Goal: Task Accomplishment & Management: Manage account settings

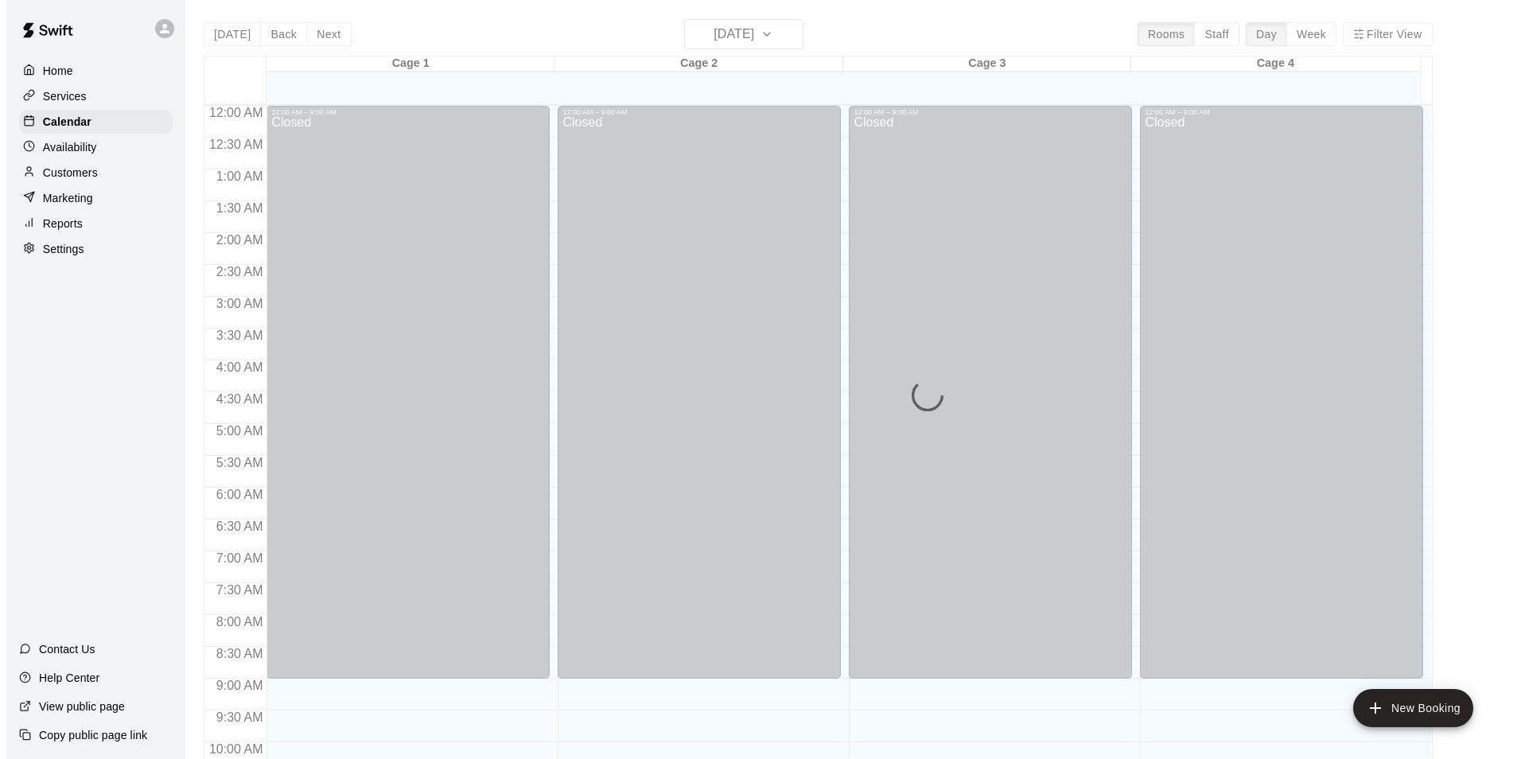
scroll to position [609, 0]
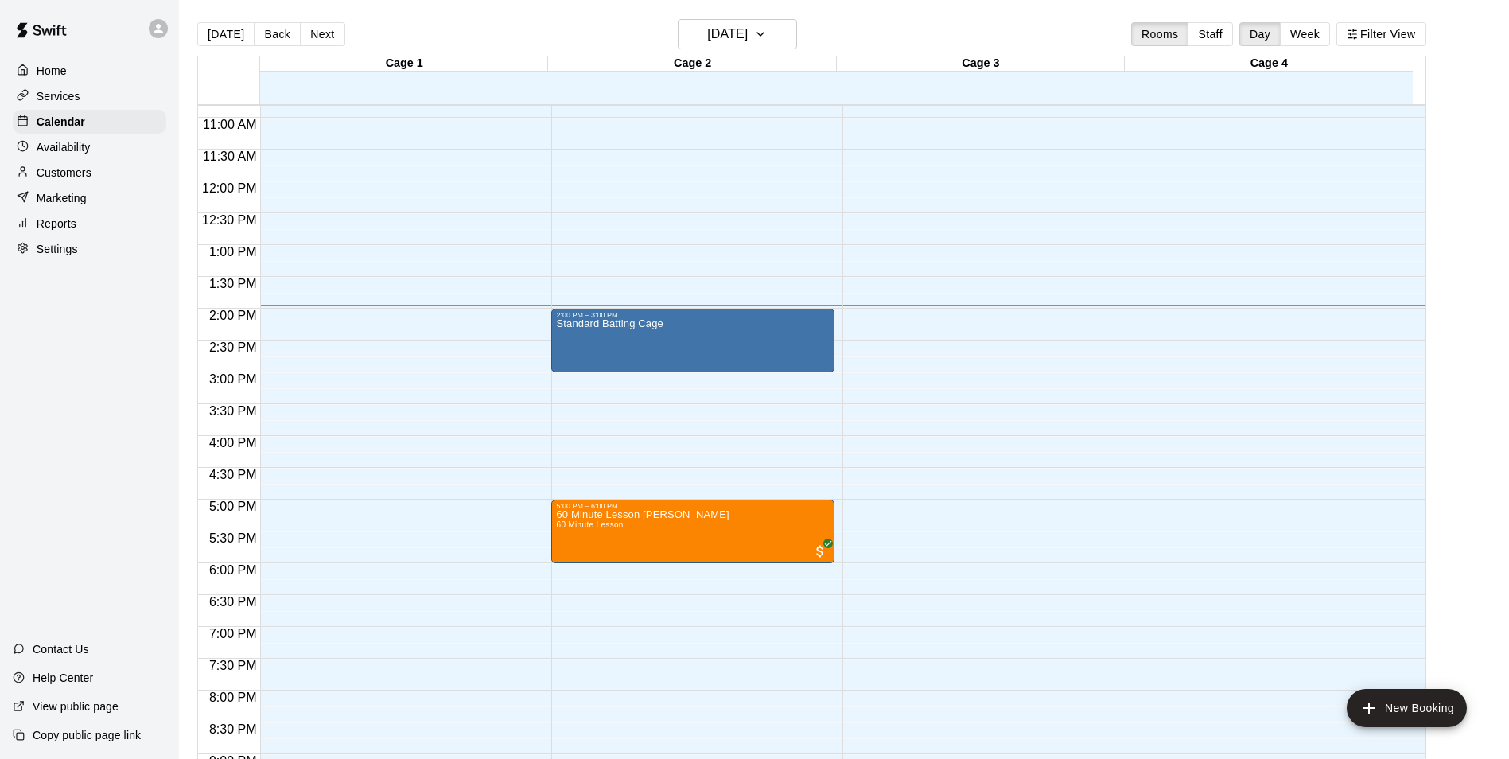
scroll to position [649, 0]
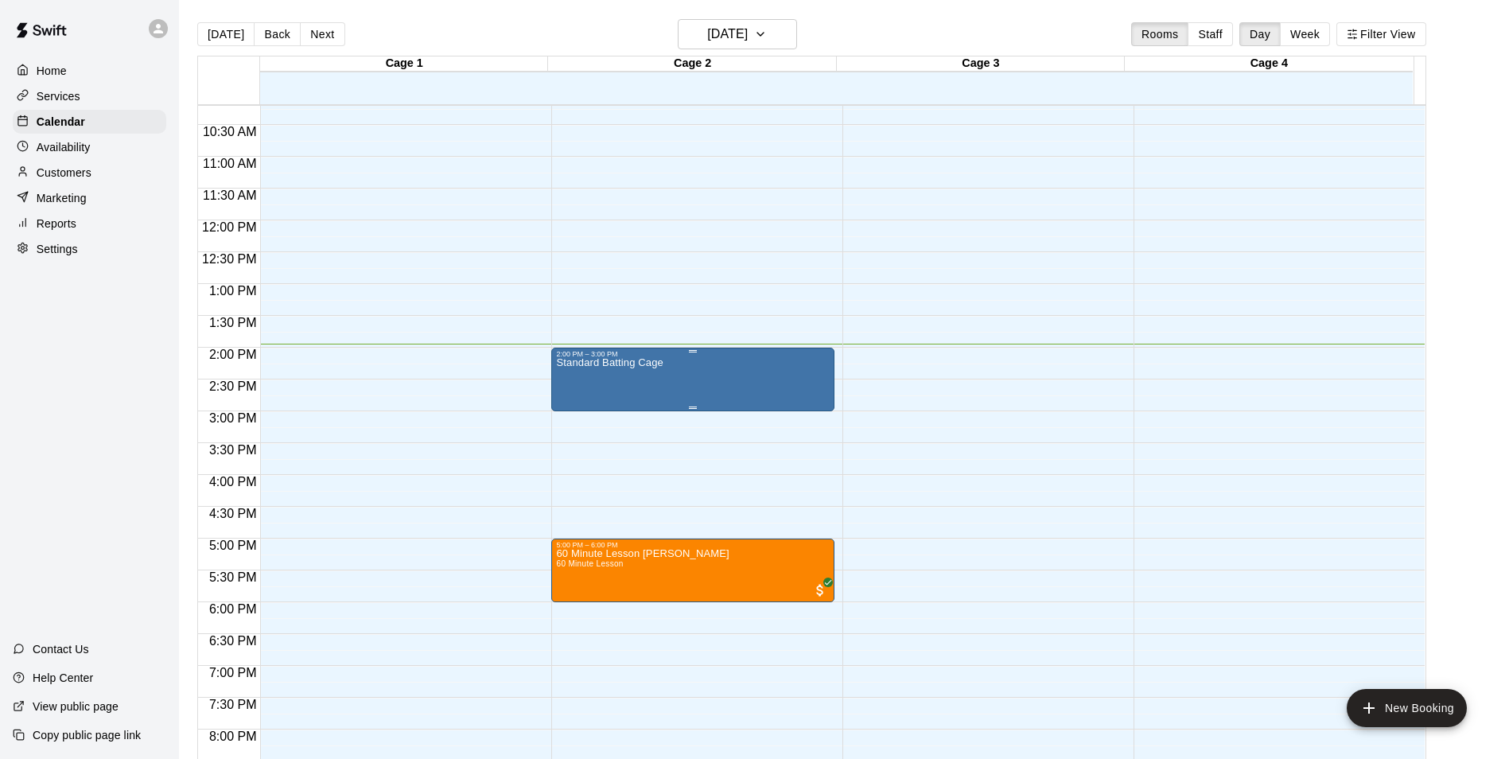
click at [741, 375] on div "Standard Batting Cage" at bounding box center [693, 737] width 274 height 759
click at [569, 417] on img "edit" at bounding box center [571, 415] width 18 height 18
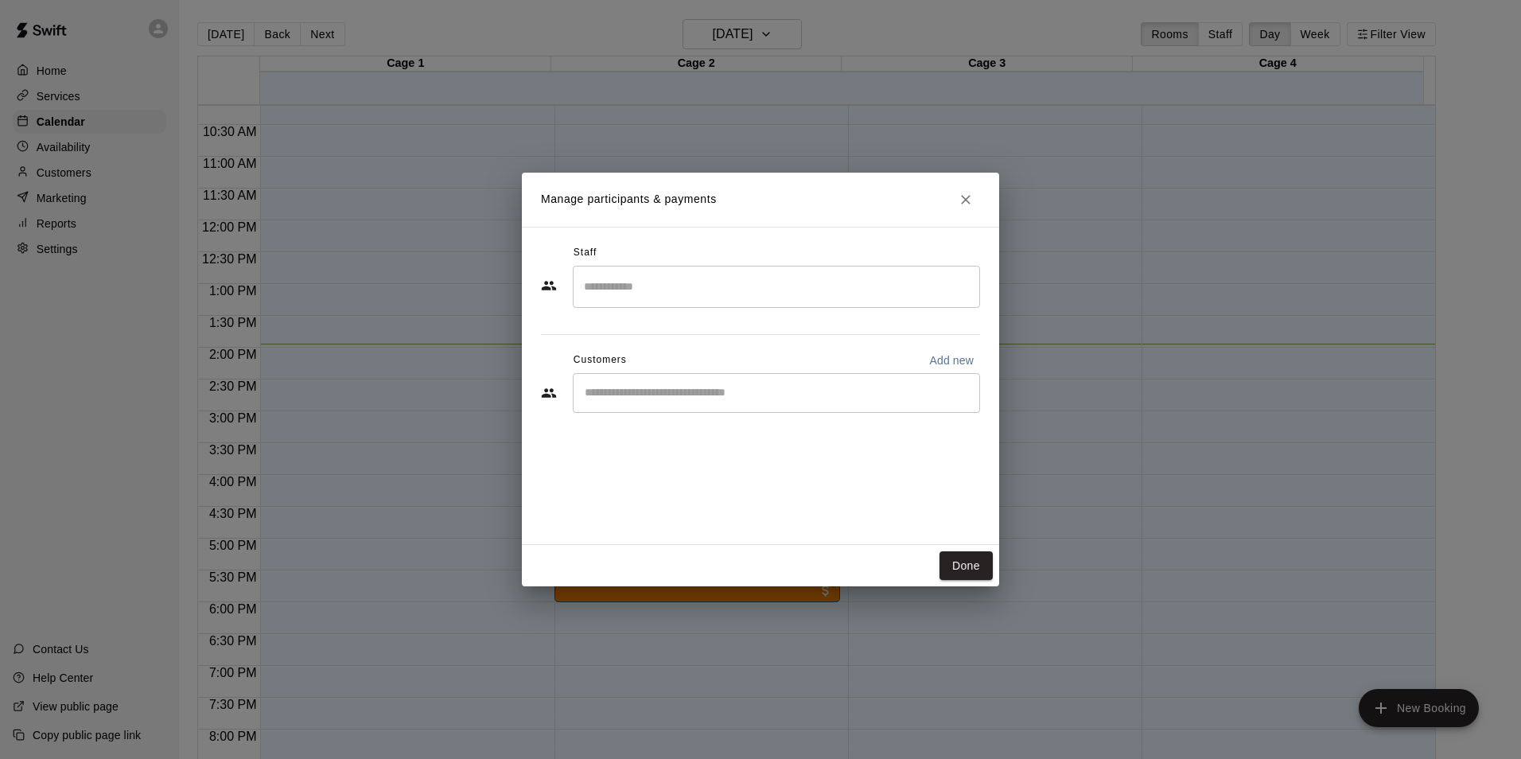
click at [965, 218] on body "Home Services Calendar Availability Customers Marketing Reports Settings Contac…" at bounding box center [760, 392] width 1521 height 784
drag, startPoint x: 965, startPoint y: 191, endPoint x: 964, endPoint y: 202, distance: 11.2
click at [965, 193] on icon "Close" at bounding box center [966, 200] width 16 height 16
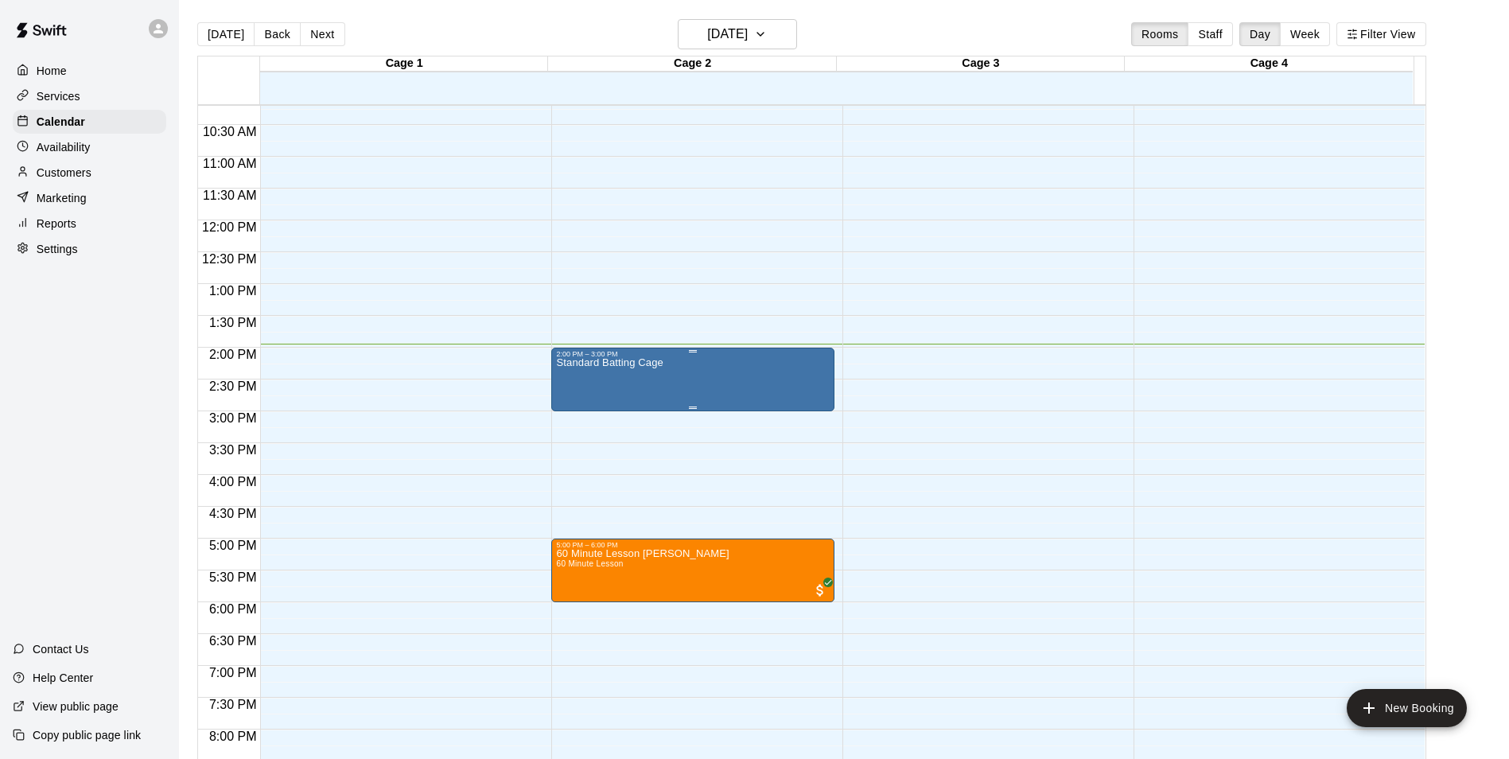
click at [631, 382] on div "Standard Batting Cage" at bounding box center [609, 737] width 107 height 759
click at [564, 416] on img "edit" at bounding box center [571, 415] width 18 height 18
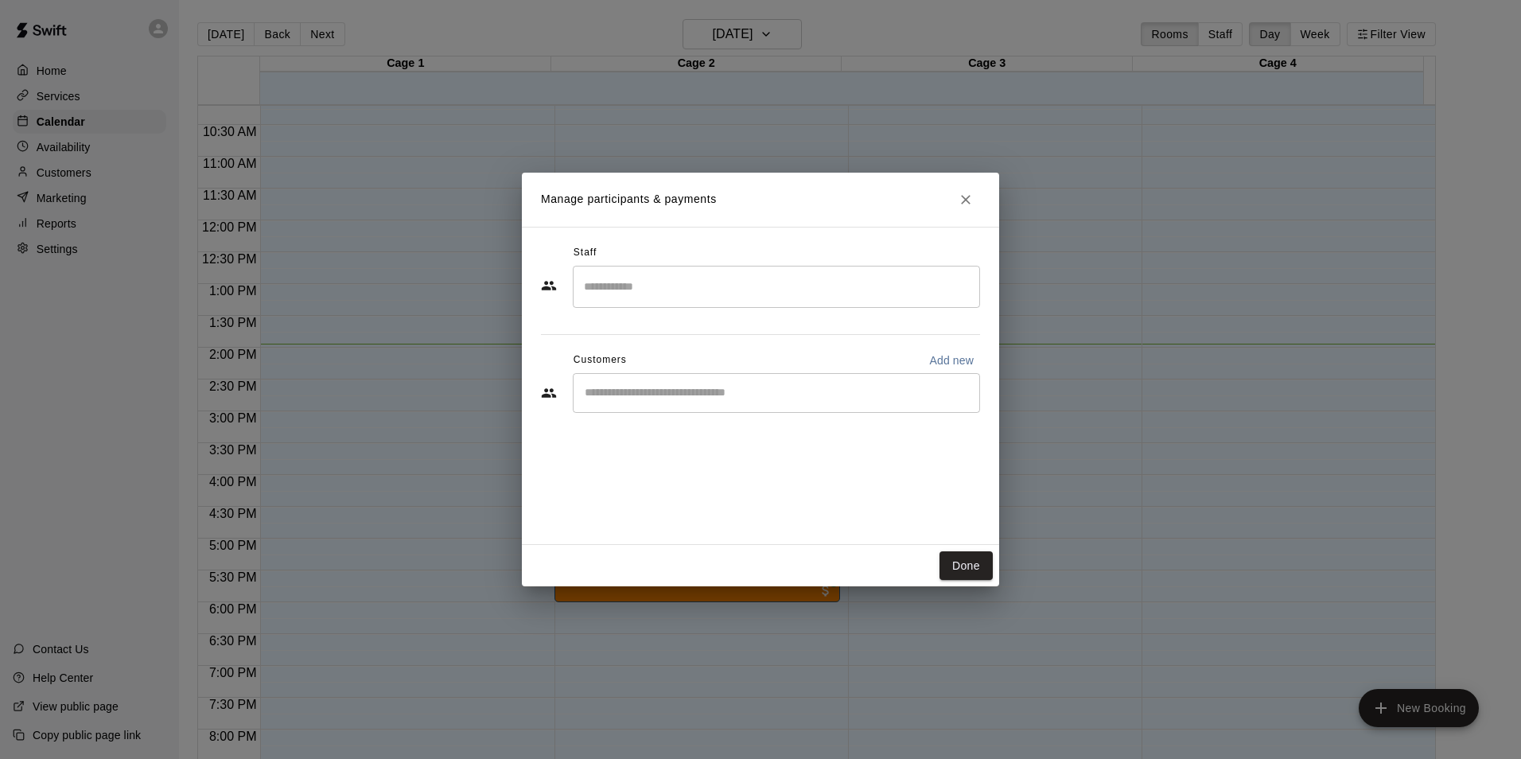
click at [965, 550] on div "Done" at bounding box center [760, 566] width 477 height 42
click at [975, 562] on button "Done" at bounding box center [966, 565] width 53 height 29
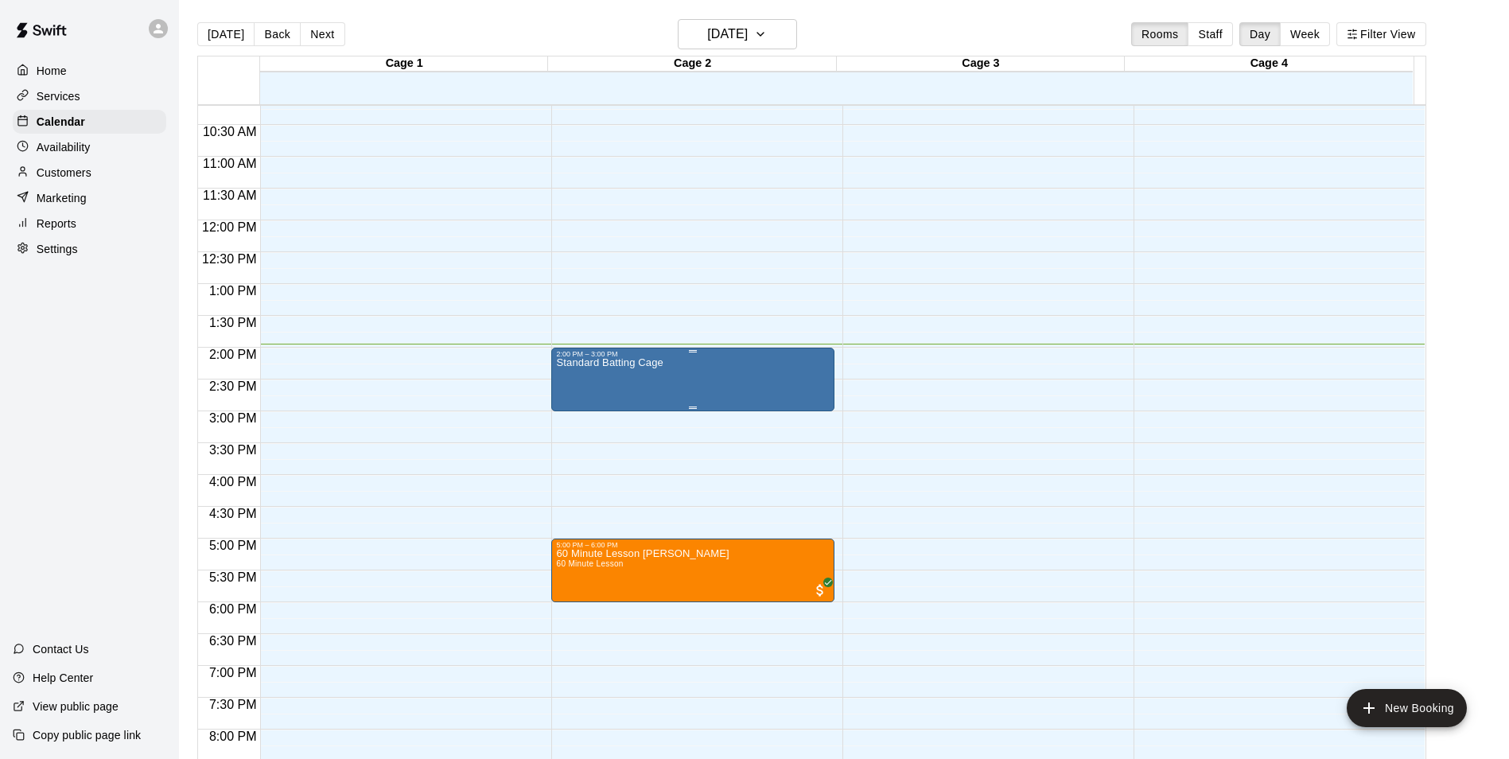
drag, startPoint x: 727, startPoint y: 390, endPoint x: 697, endPoint y: 372, distance: 34.9
click at [697, 372] on div "Standard Batting Cage" at bounding box center [693, 737] width 274 height 759
click at [572, 369] on icon "edit" at bounding box center [571, 377] width 19 height 19
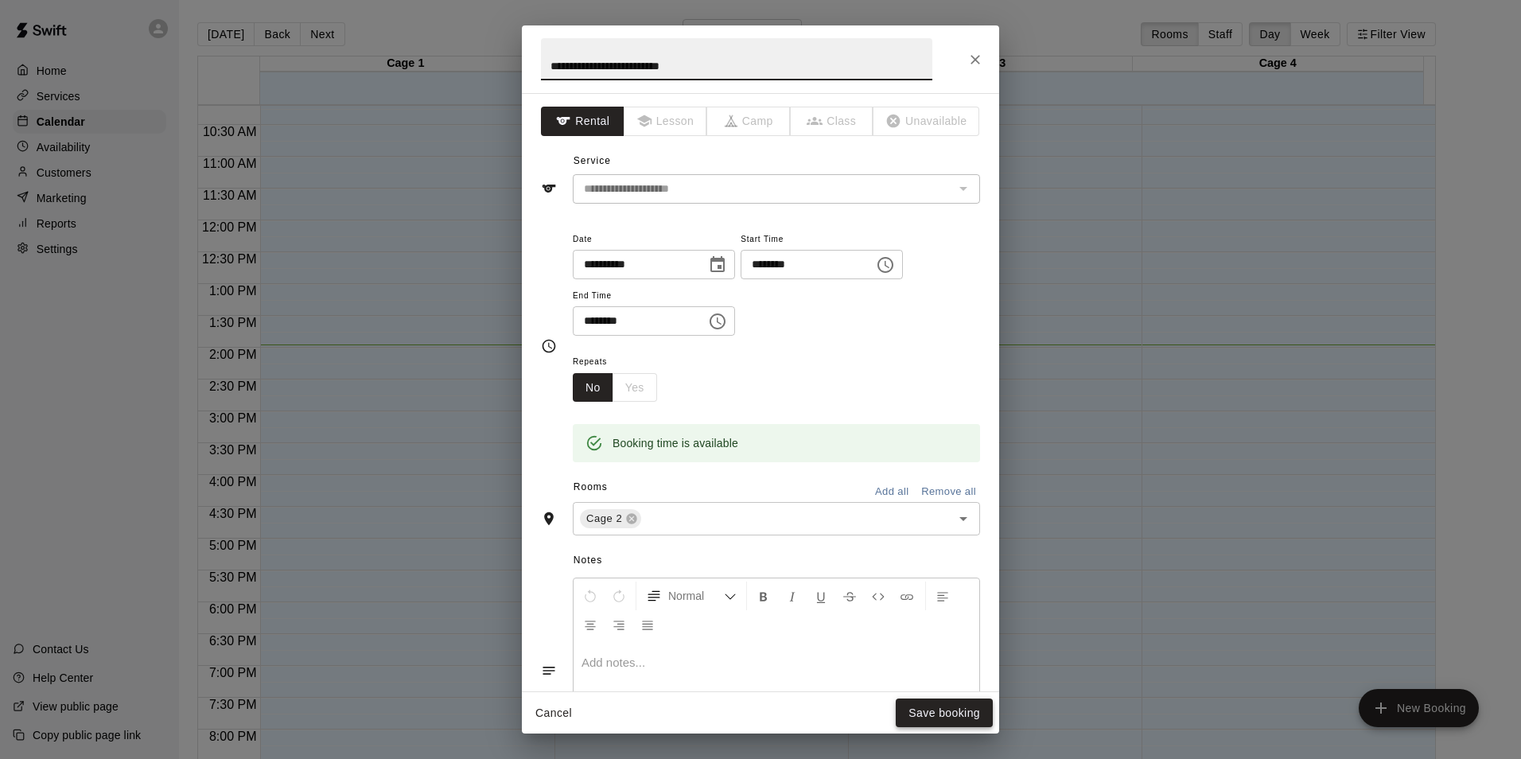
type input "**********"
click at [955, 718] on button "Save booking" at bounding box center [944, 713] width 97 height 29
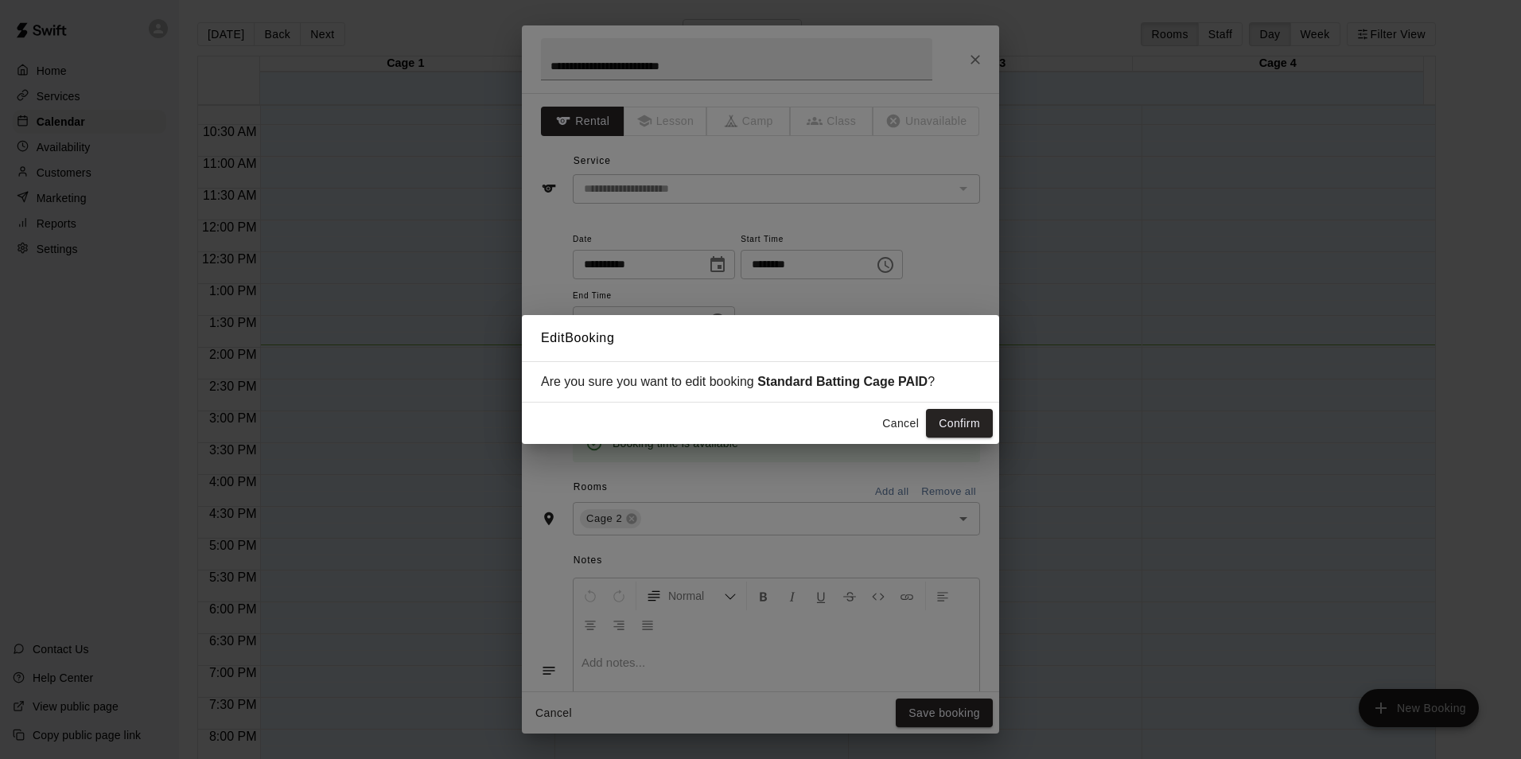
drag, startPoint x: 999, startPoint y: 403, endPoint x: 993, endPoint y: 414, distance: 12.8
click at [994, 414] on div "Edit Booking Are you sure you want to edit booking Standard Batting Cage PAID ?…" at bounding box center [760, 379] width 1521 height 759
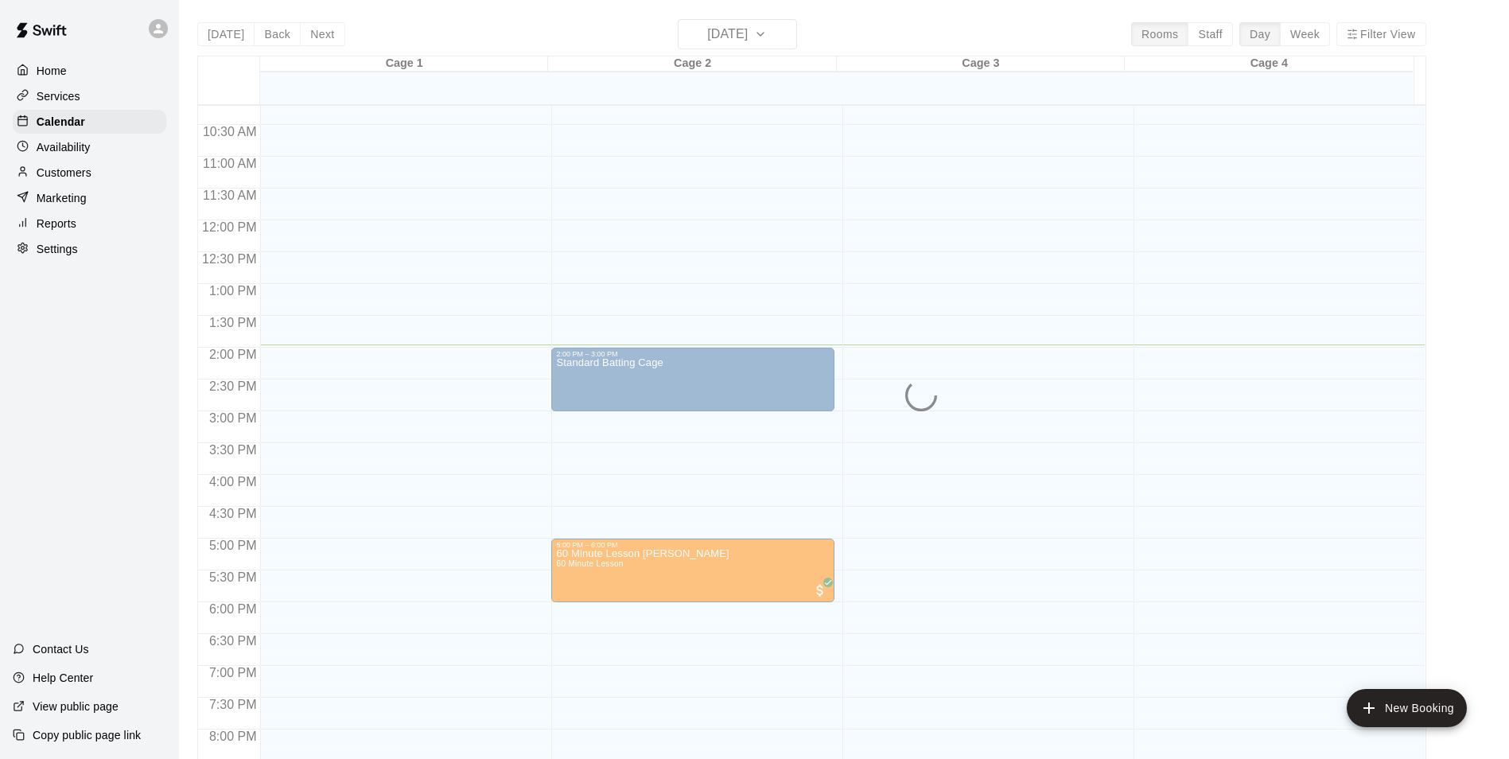
click at [997, 413] on div "12:00 AM – 9:00 AM Closed 10:00 PM – 11:59 PM Closed" at bounding box center [984, 220] width 283 height 1527
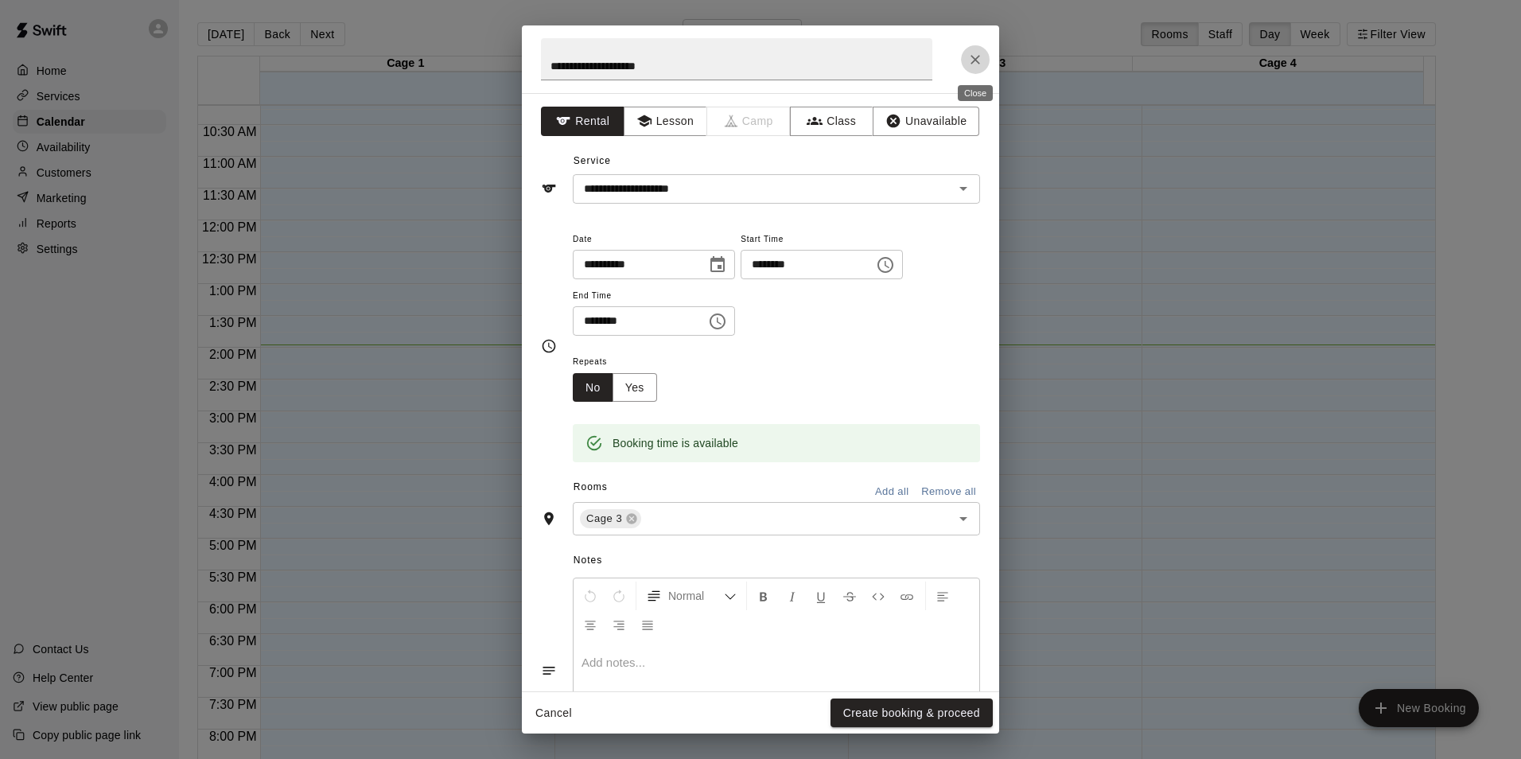
click at [978, 60] on icon "Close" at bounding box center [975, 60] width 16 height 16
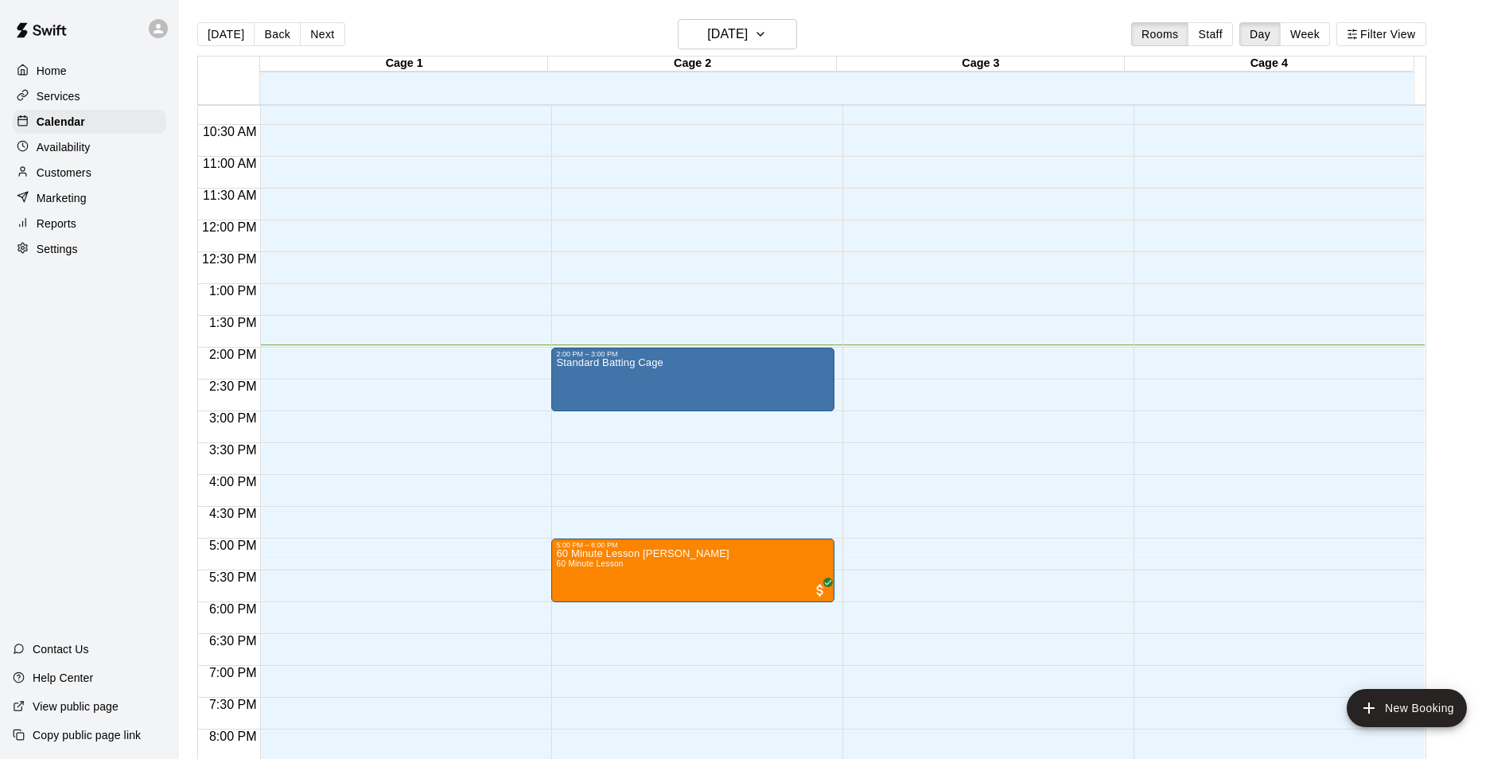
drag, startPoint x: 646, startPoint y: 373, endPoint x: 577, endPoint y: 417, distance: 81.9
click at [578, 420] on div "12:00 AM – 9:00 AM Closed 2:00 PM – 3:00 PM Standard Batting Cage 5:00 PM – 6:0…" at bounding box center [692, 220] width 283 height 1527
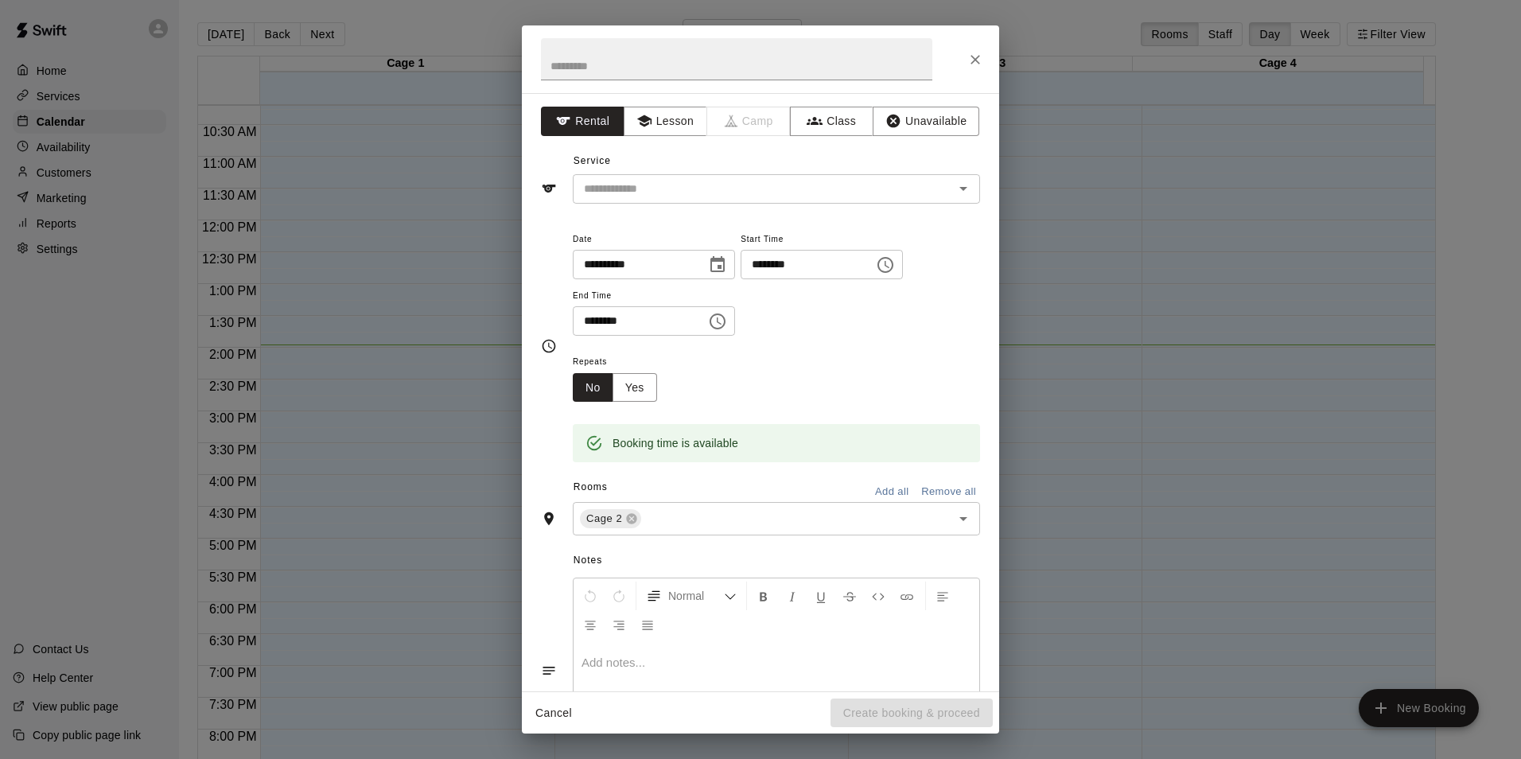
click at [582, 409] on div "Booking time is available" at bounding box center [776, 432] width 407 height 60
click at [980, 64] on icon "Close" at bounding box center [975, 60] width 16 height 16
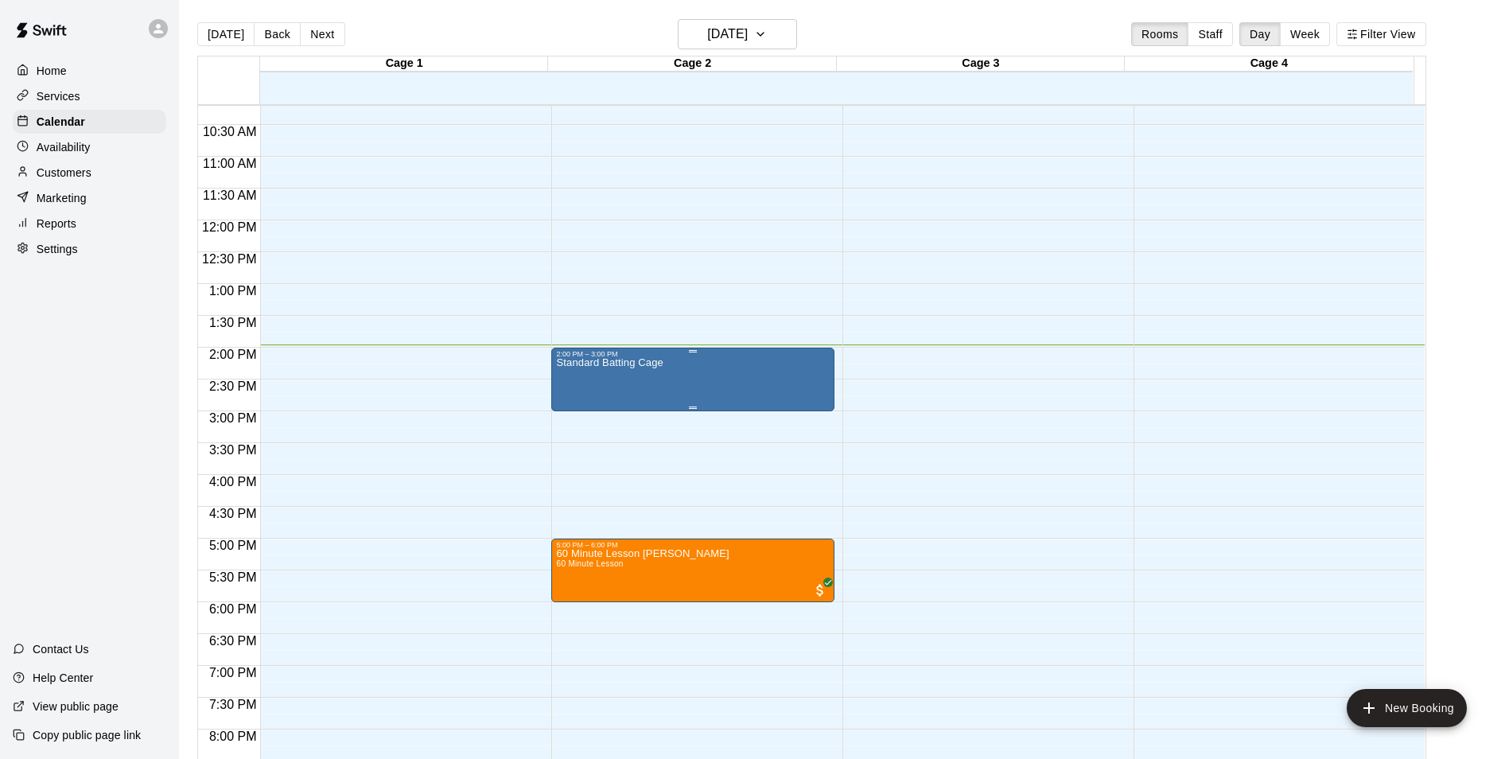
click at [701, 380] on div "Standard Batting Cage" at bounding box center [693, 737] width 274 height 759
click at [577, 372] on icon "edit" at bounding box center [571, 377] width 14 height 14
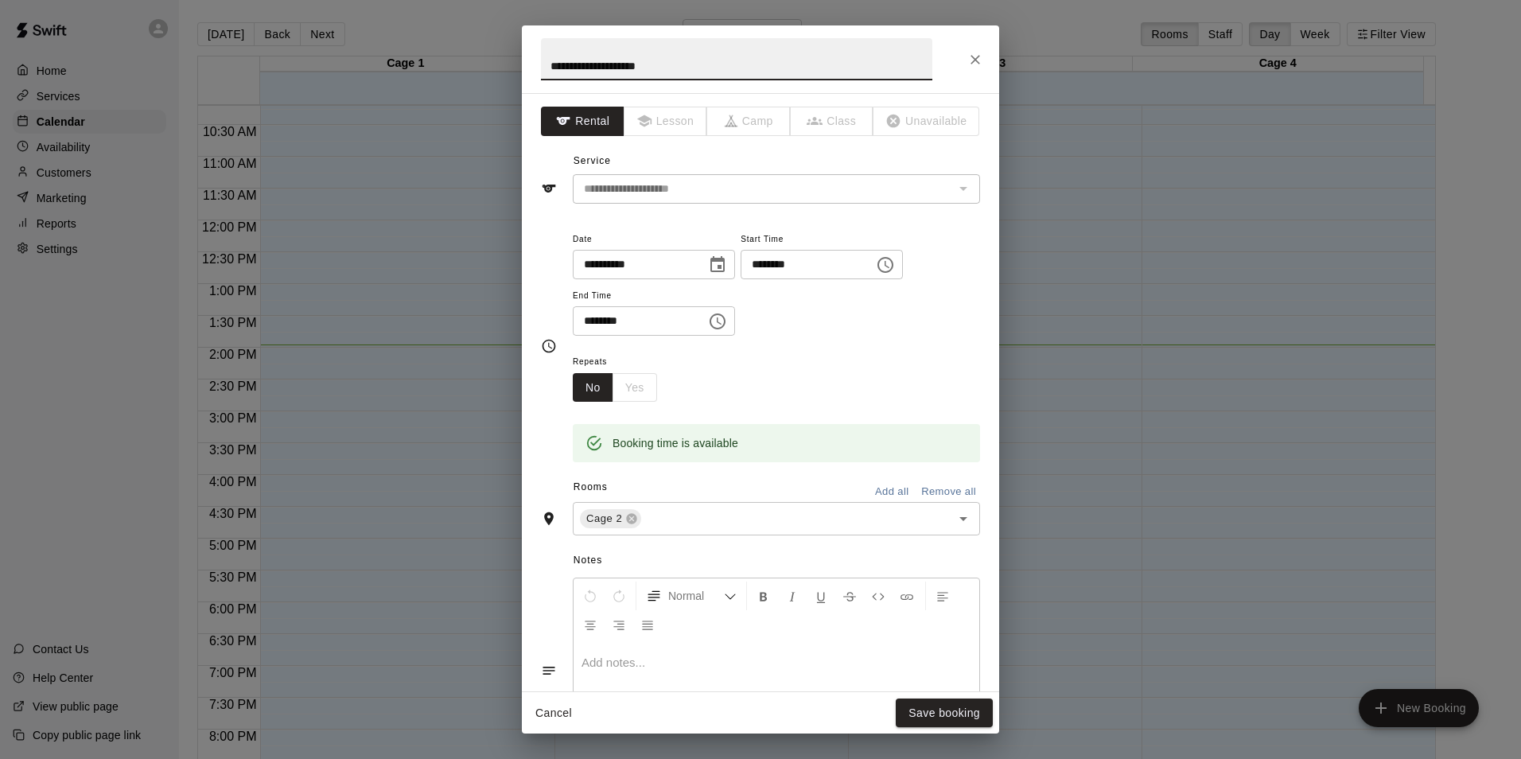
click at [734, 69] on input "**********" at bounding box center [736, 59] width 391 height 42
type input "**********"
click at [926, 722] on button "Save booking" at bounding box center [944, 713] width 97 height 29
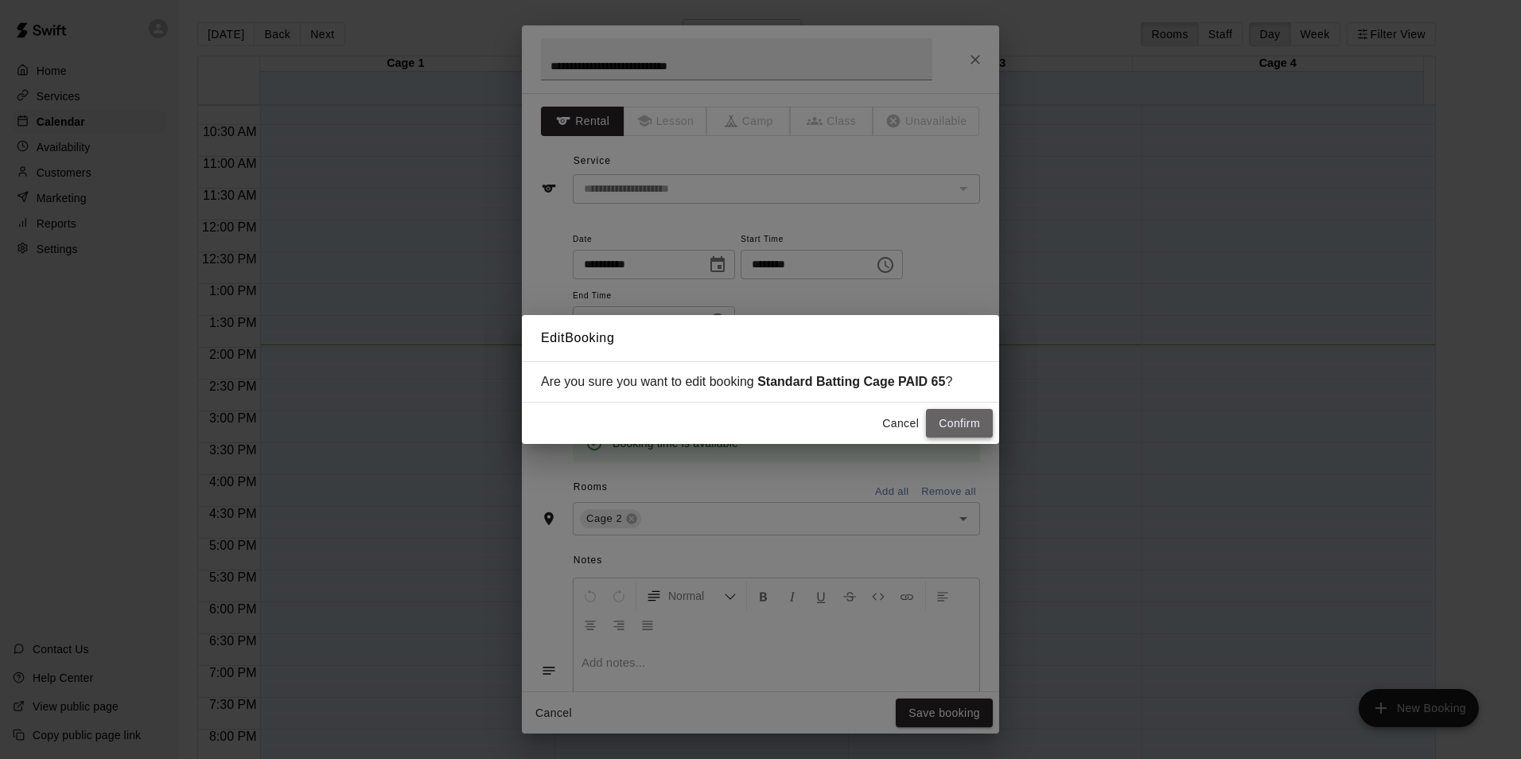
click at [984, 411] on button "Confirm" at bounding box center [959, 423] width 67 height 29
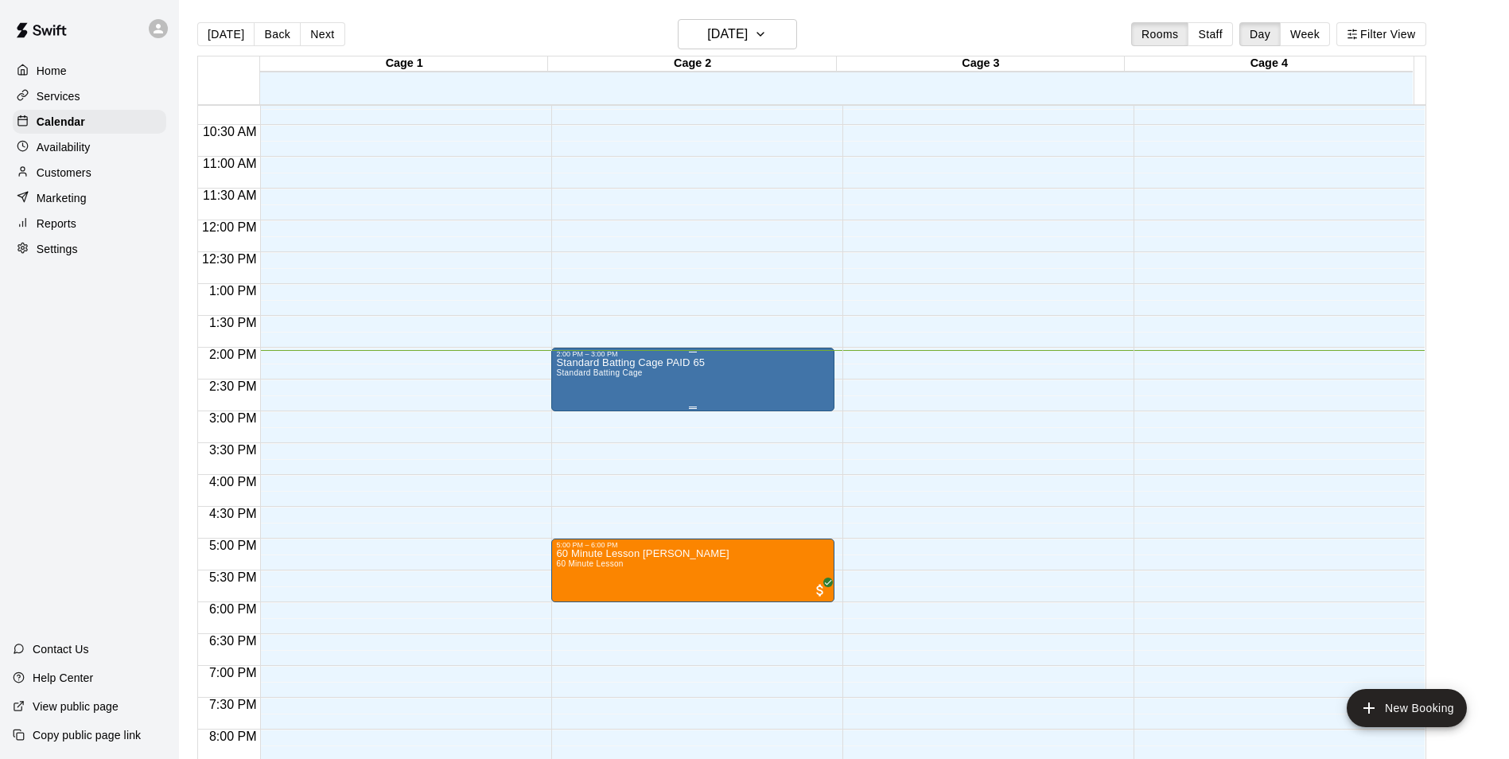
click at [787, 366] on div "Standard Batting Cage PAID 65 Standard Batting Cage" at bounding box center [693, 737] width 274 height 759
click at [567, 422] on img "edit" at bounding box center [571, 415] width 18 height 18
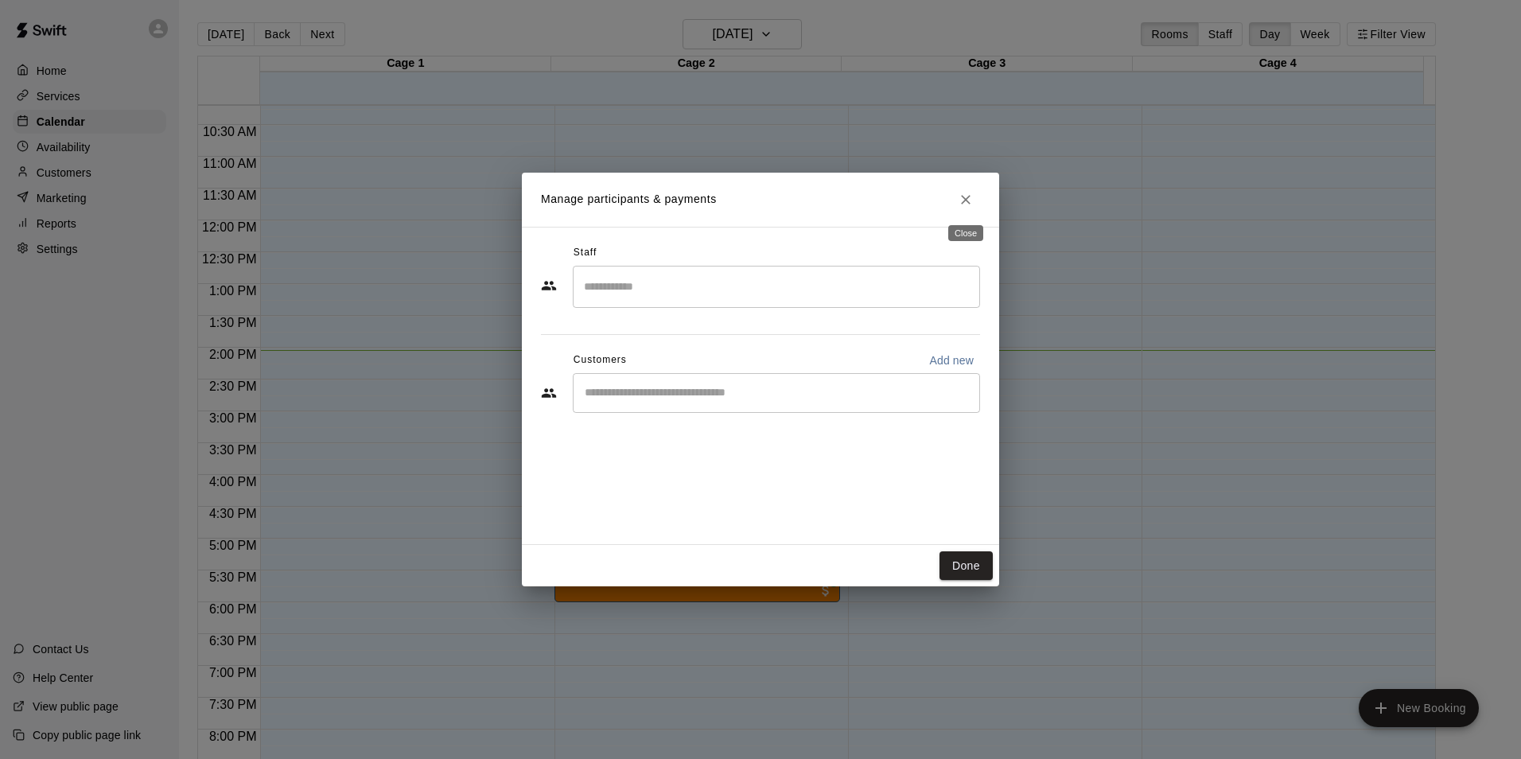
click at [967, 204] on icon "Close" at bounding box center [966, 200] width 16 height 16
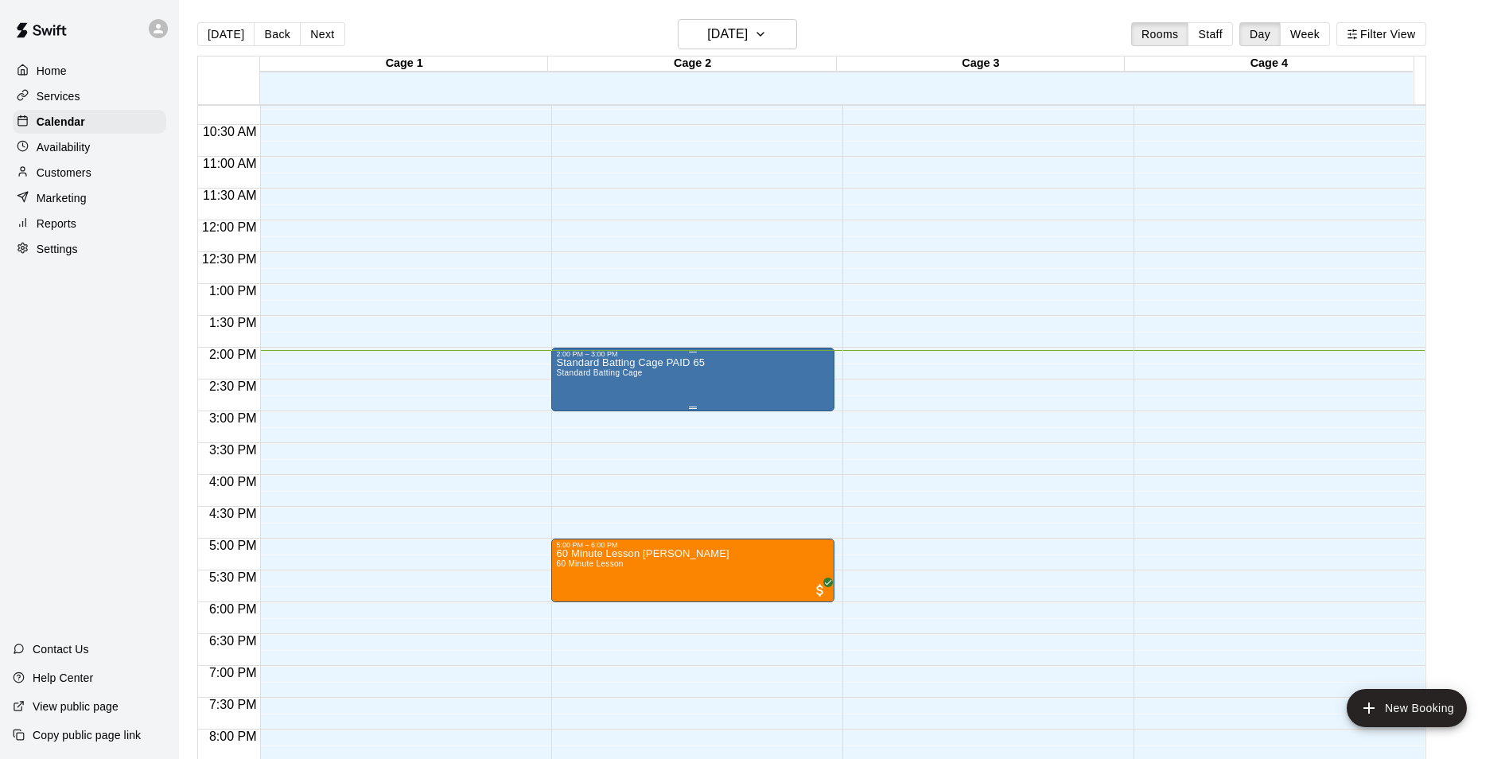
click at [705, 368] on div "Standard Batting Cage PAID 65 Standard Batting Cage" at bounding box center [693, 737] width 274 height 759
click at [571, 378] on icon "edit" at bounding box center [571, 377] width 19 height 19
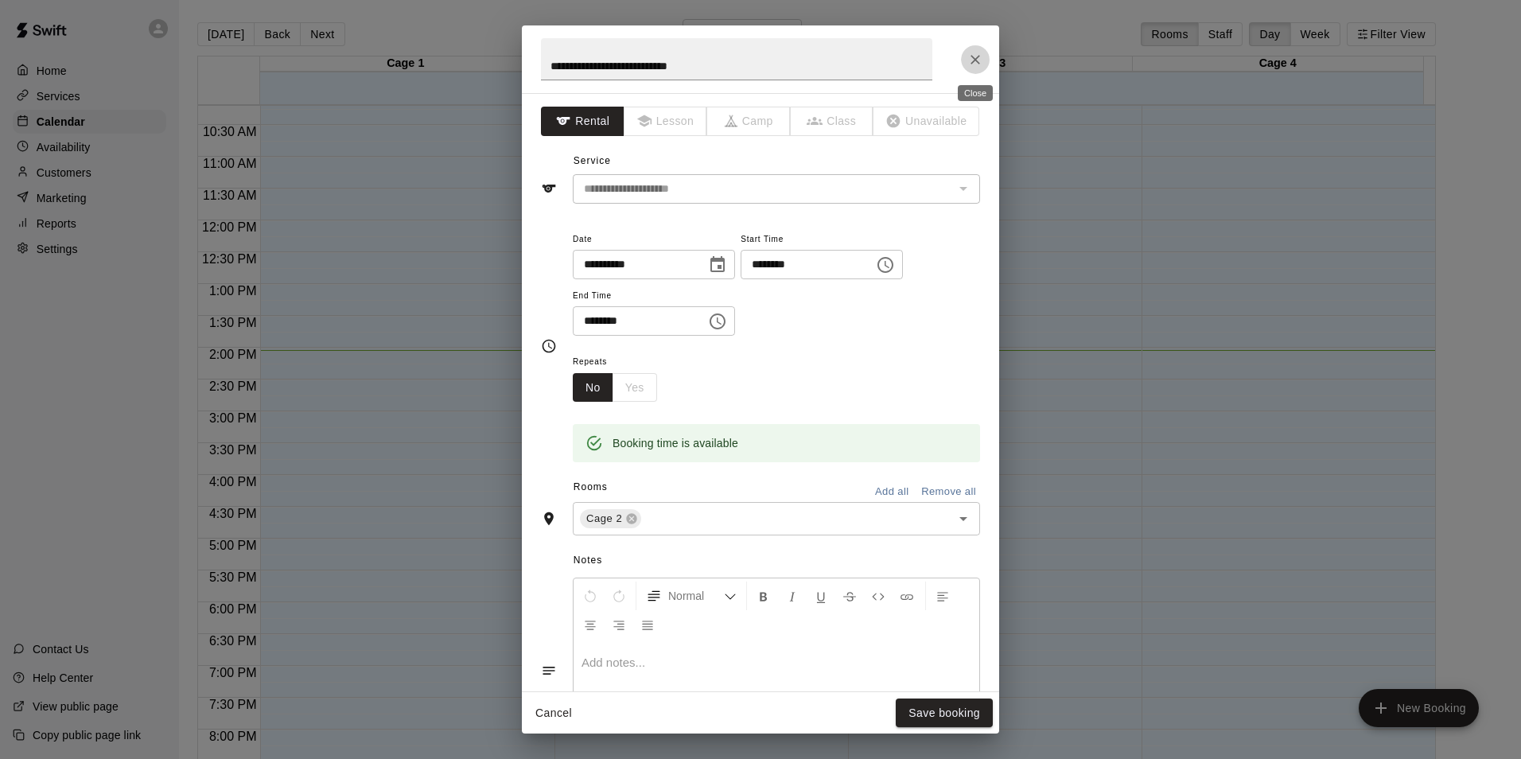
click at [963, 56] on button "Close" at bounding box center [975, 59] width 29 height 29
